Goal: Information Seeking & Learning: Learn about a topic

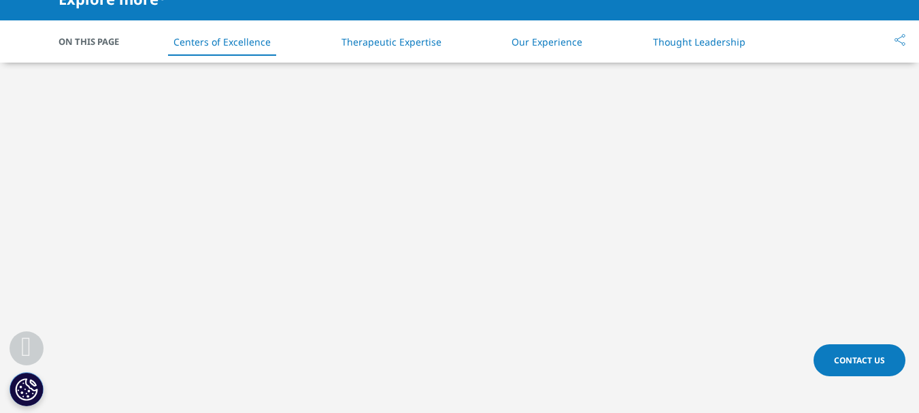
scroll to position [382, 0]
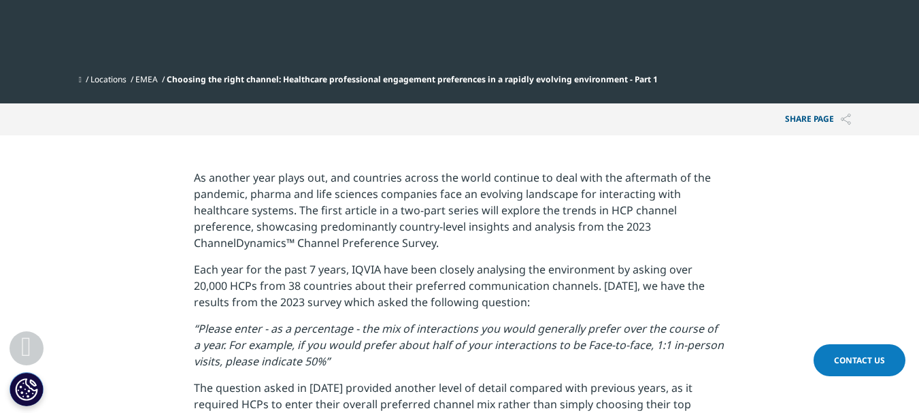
scroll to position [529, 0]
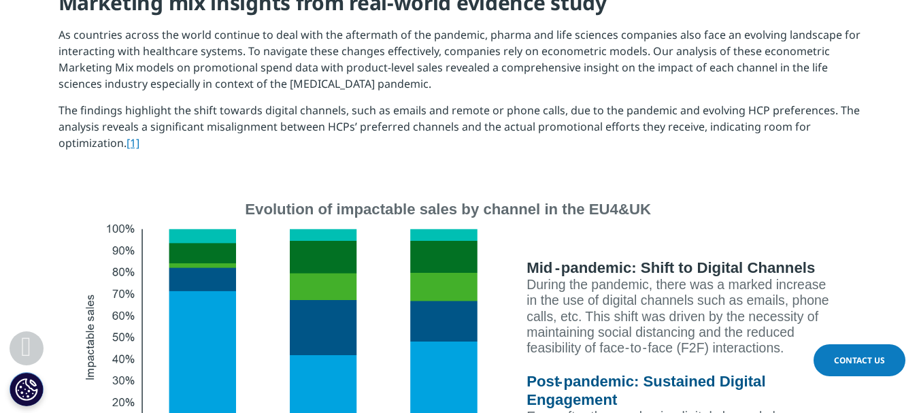
scroll to position [1360, 0]
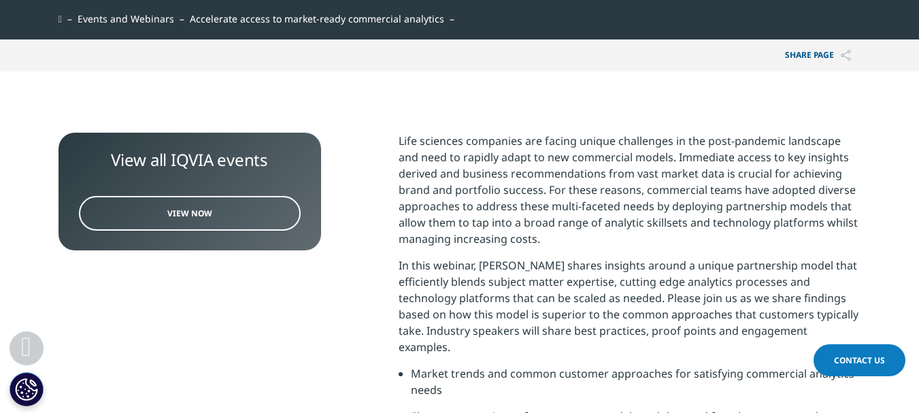
scroll to position [408, 0]
